Goal: Task Accomplishment & Management: Manage account settings

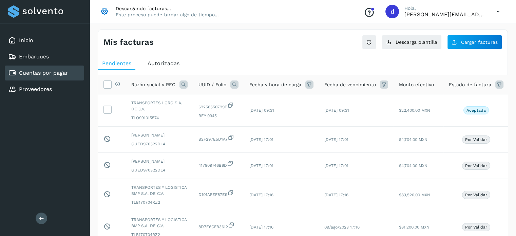
click at [477, 51] on div "Mis facturas Ver instrucciones para cargar Facturas Descarga plantilla Cargar f…" at bounding box center [303, 235] width 411 height 413
click at [469, 42] on span "Cargar facturas" at bounding box center [479, 42] width 37 height 5
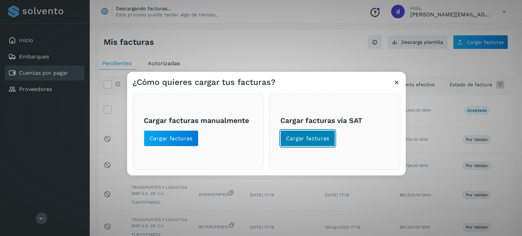
click at [310, 141] on span "Cargar facturas" at bounding box center [307, 137] width 43 height 7
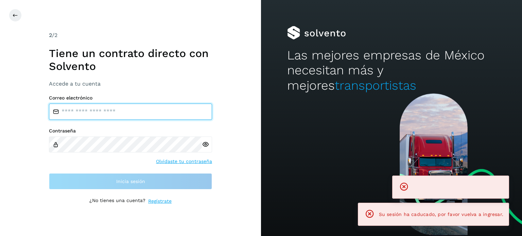
type input "**********"
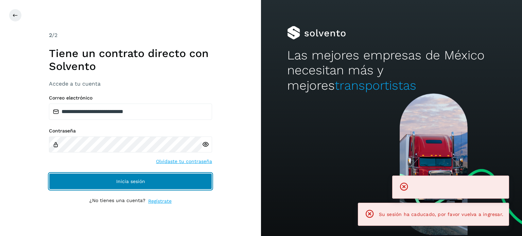
click at [75, 187] on button "Inicia sesión" at bounding box center [130, 181] width 163 height 16
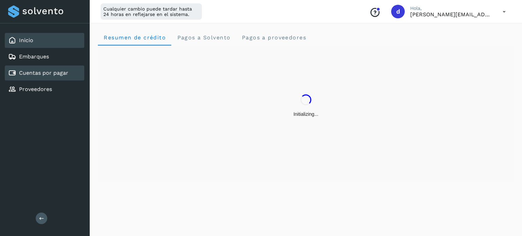
click at [59, 72] on link "Cuentas por pagar" at bounding box center [43, 73] width 49 height 6
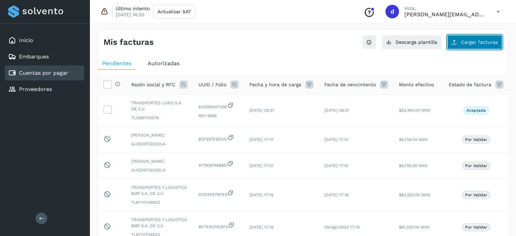
click at [477, 46] on button "Cargar facturas" at bounding box center [475, 42] width 55 height 14
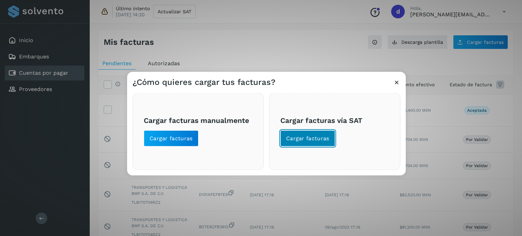
click at [308, 143] on button "Cargar facturas" at bounding box center [307, 138] width 55 height 16
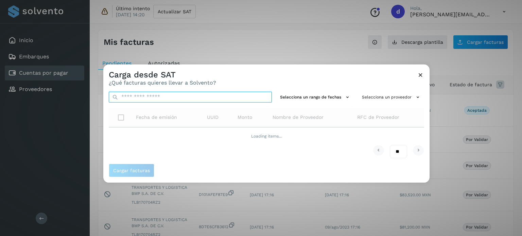
click at [209, 102] on input "text" at bounding box center [190, 96] width 163 height 11
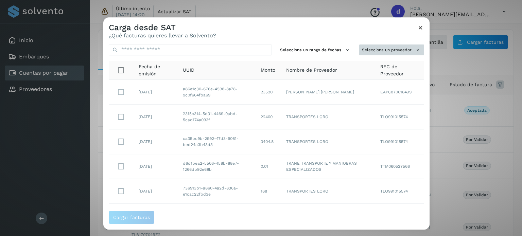
click at [383, 48] on button "Selecciona un proveedor" at bounding box center [391, 49] width 65 height 11
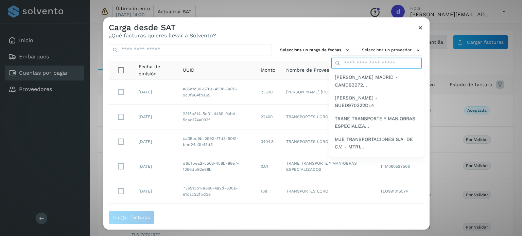
click at [352, 66] on input "text" at bounding box center [376, 63] width 90 height 11
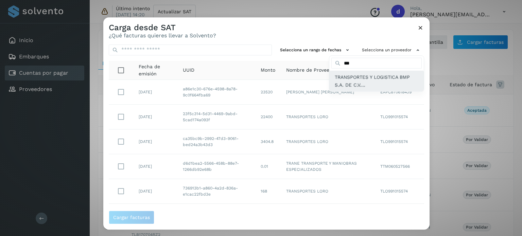
click at [365, 75] on span "TRANSPORTES Y LOGISTICA BMP S.A. DE C.V...." at bounding box center [376, 81] width 84 height 15
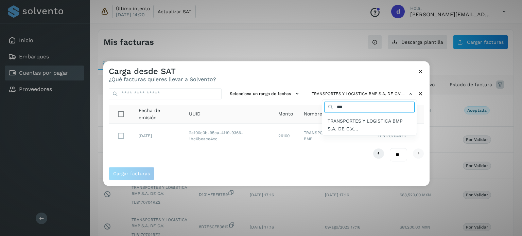
click at [351, 106] on input "***" at bounding box center [369, 107] width 90 height 11
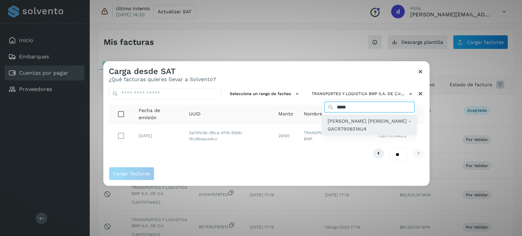
type input "*****"
click at [358, 121] on span "[PERSON_NAME] [PERSON_NAME] - GACR790801AU4" at bounding box center [369, 124] width 84 height 15
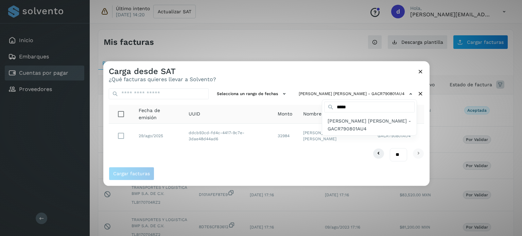
click at [124, 135] on div at bounding box center [364, 179] width 522 height 236
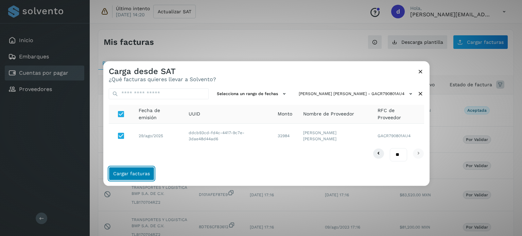
click at [127, 173] on span "Cargar facturas" at bounding box center [131, 173] width 37 height 5
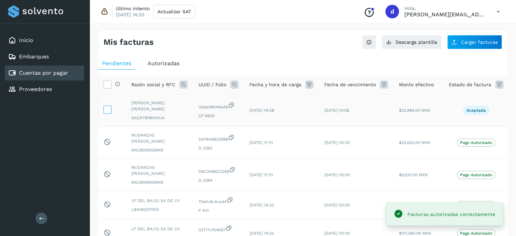
click at [108, 113] on label at bounding box center [108, 110] width 8 height 8
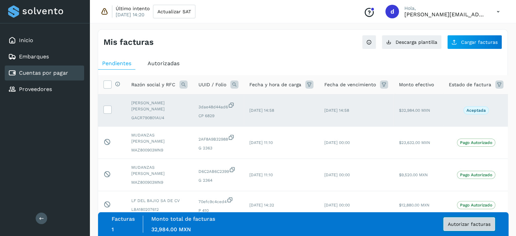
click at [469, 225] on span "Autorizar facturas" at bounding box center [469, 224] width 43 height 5
click at [455, 223] on span "Autorizar facturas" at bounding box center [469, 224] width 43 height 5
click at [464, 224] on span "Autorizar facturas" at bounding box center [469, 224] width 43 height 5
click at [251, 49] on div "Mis facturas Ver instrucciones para cargar Facturas Descarga plantilla Cargar f…" at bounding box center [303, 233] width 411 height 408
click at [102, 87] on th "Selecciona todas las facturas disponibles para autorización" at bounding box center [112, 84] width 28 height 19
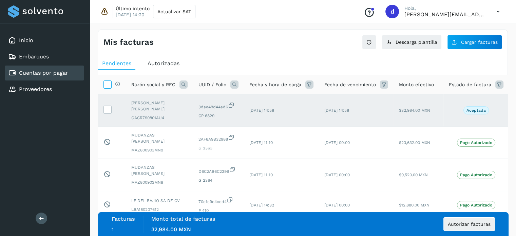
click at [109, 84] on icon at bounding box center [107, 83] width 7 height 7
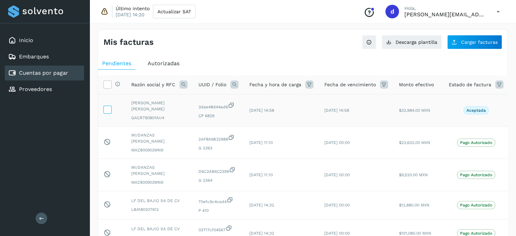
click at [109, 109] on icon at bounding box center [107, 109] width 7 height 7
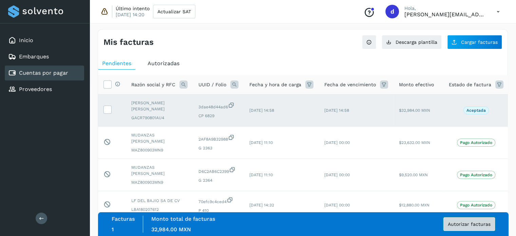
click at [461, 225] on span "Autorizar facturas" at bounding box center [469, 224] width 43 height 5
click at [463, 225] on span "Autorizar facturas" at bounding box center [469, 224] width 43 height 5
click at [162, 62] on span "Autorizadas" at bounding box center [164, 63] width 32 height 6
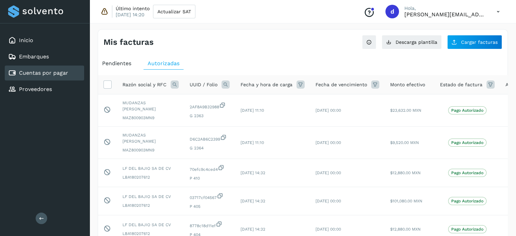
click at [111, 64] on span "Pendientes" at bounding box center [116, 63] width 29 height 6
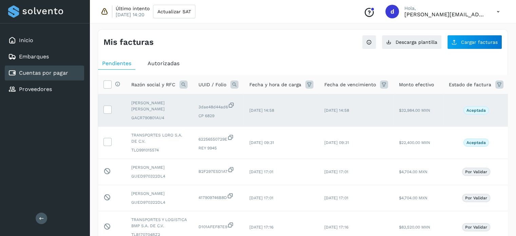
click at [112, 107] on td at bounding box center [112, 110] width 28 height 32
click at [107, 112] on icon at bounding box center [107, 109] width 7 height 7
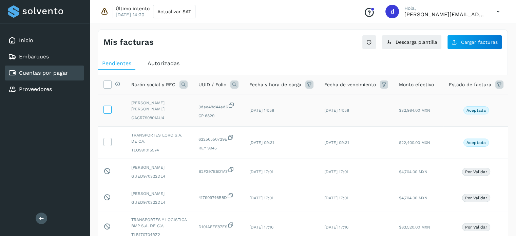
click at [106, 111] on icon at bounding box center [107, 109] width 7 height 7
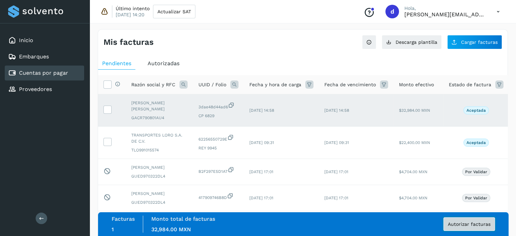
click at [471, 224] on span "Autorizar facturas" at bounding box center [469, 224] width 43 height 5
click at [459, 224] on span "Autorizar facturas" at bounding box center [469, 224] width 43 height 5
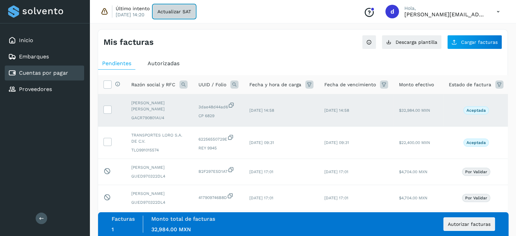
click at [180, 10] on span "Actualizar SAT" at bounding box center [175, 11] width 34 height 5
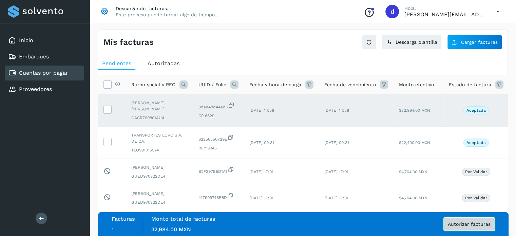
click at [454, 223] on span "Autorizar facturas" at bounding box center [469, 224] width 43 height 5
click at [480, 225] on span "Autorizar facturas" at bounding box center [469, 224] width 43 height 5
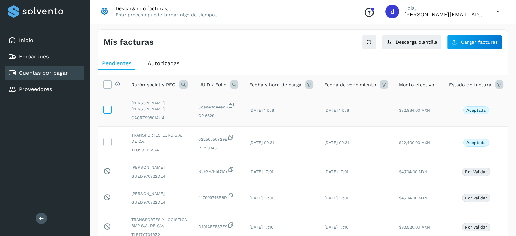
click at [106, 109] on icon at bounding box center [107, 109] width 7 height 7
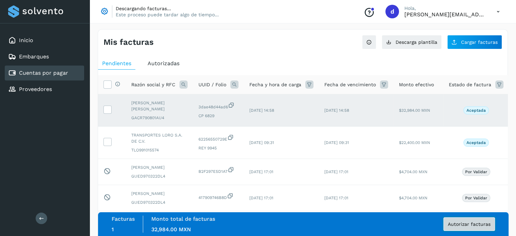
click at [468, 223] on span "Autorizar facturas" at bounding box center [469, 224] width 43 height 5
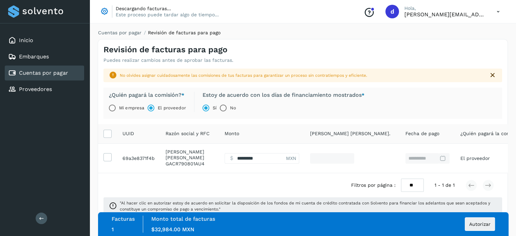
click at [469, 231] on div "Facturas 1 Monto total de facturas Monto $32,984.00 MXN Autorizar" at bounding box center [304, 224] width 384 height 17
click at [477, 222] on span "Autorizar" at bounding box center [480, 224] width 21 height 5
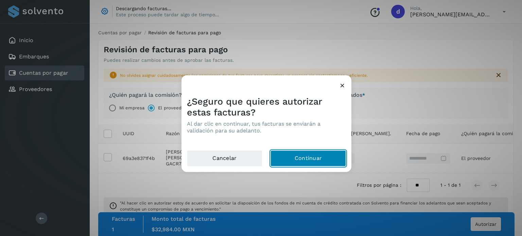
click at [315, 160] on button "Continuar" at bounding box center [307, 158] width 75 height 16
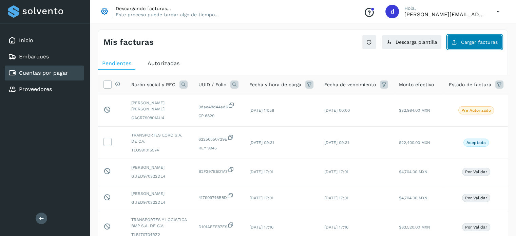
click at [475, 44] on button "Cargar facturas" at bounding box center [475, 42] width 55 height 14
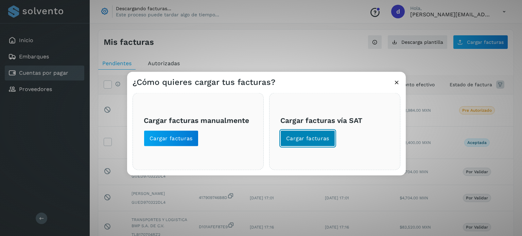
click at [298, 136] on span "Cargar facturas" at bounding box center [307, 137] width 43 height 7
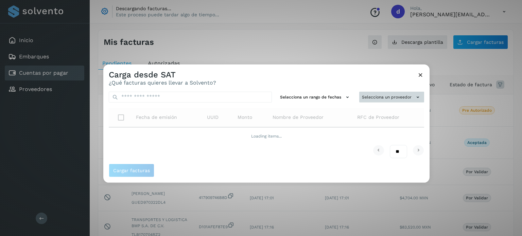
click at [395, 99] on button "Selecciona un proveedor" at bounding box center [391, 96] width 65 height 11
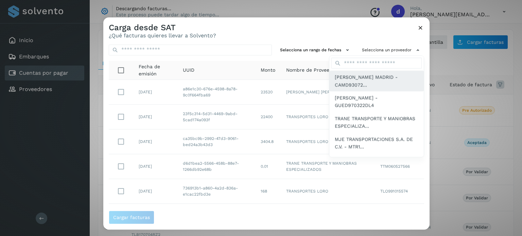
click at [356, 71] on div "[PERSON_NAME] MADRID - CAMD93072..." at bounding box center [376, 81] width 94 height 21
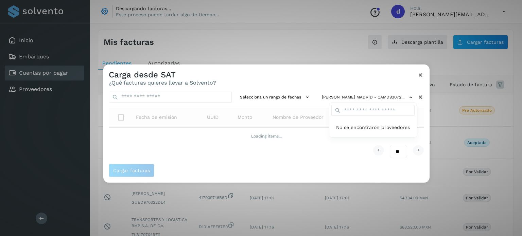
click at [383, 102] on div at bounding box center [364, 182] width 522 height 236
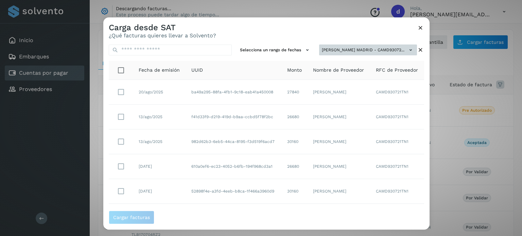
click at [371, 92] on div "Selecciona un rango de fechas [PERSON_NAME] MADRID - CAMD93072... Fecha de emis…" at bounding box center [266, 125] width 326 height 172
click at [391, 49] on button "[PERSON_NAME] MADRID - CAMD93072..." at bounding box center [368, 49] width 98 height 11
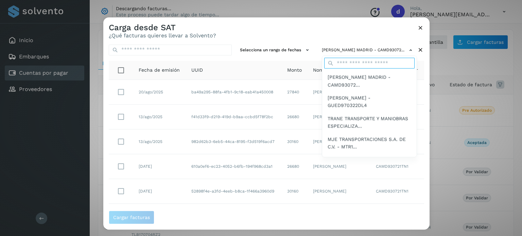
click at [334, 65] on input "text" at bounding box center [369, 63] width 90 height 11
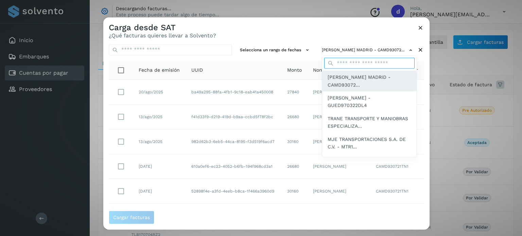
type input "***"
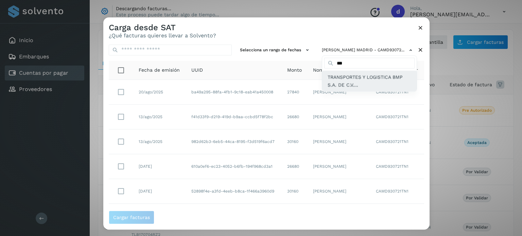
click at [348, 78] on span "TRANSPORTES Y LOGISTICA BMP S.A. DE C.V...." at bounding box center [369, 81] width 84 height 15
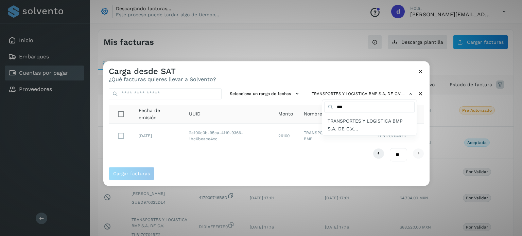
click at [208, 173] on div at bounding box center [364, 179] width 522 height 236
click at [403, 63] on div "Carga desde SAT ¿Qué facturas quieres llevar a Solvento?" at bounding box center [266, 72] width 326 height 22
click at [421, 70] on icon at bounding box center [420, 71] width 7 height 7
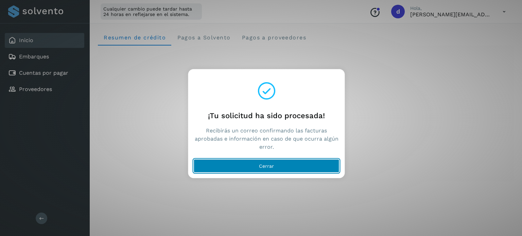
click at [251, 170] on button "Cerrar" at bounding box center [267, 166] width 146 height 14
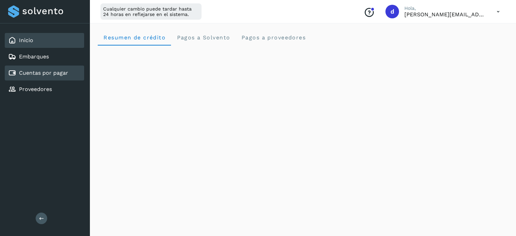
click at [62, 70] on link "Cuentas por pagar" at bounding box center [43, 73] width 49 height 6
